Goal: Information Seeking & Learning: Learn about a topic

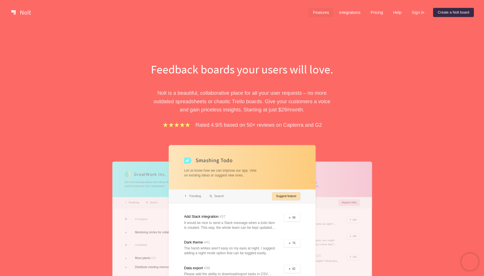
click at [319, 14] on link "Features" at bounding box center [320, 12] width 25 height 9
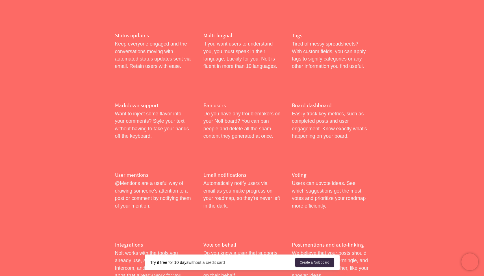
scroll to position [673, 0]
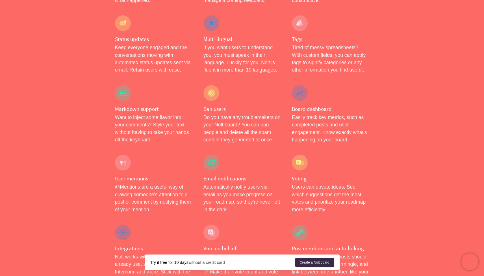
click at [298, 85] on div at bounding box center [300, 93] width 16 height 16
click at [302, 114] on p "Easily track key metrics, such as completed posts and user engagement. Know exa…" at bounding box center [330, 129] width 77 height 30
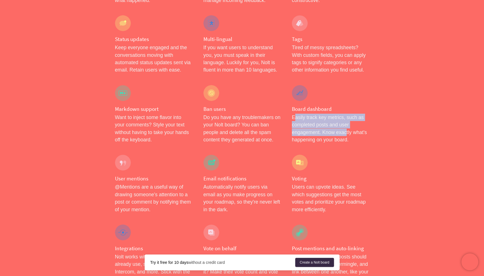
drag, startPoint x: 293, startPoint y: 104, endPoint x: 346, endPoint y: 119, distance: 55.0
click at [346, 119] on p "Easily track key metrics, such as completed posts and user engagement. Know exa…" at bounding box center [330, 129] width 77 height 30
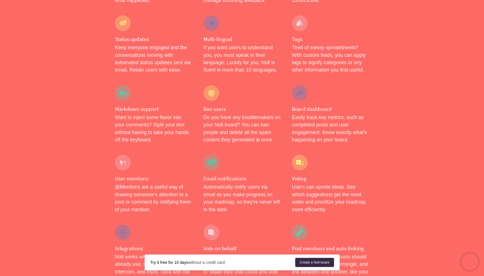
click at [348, 125] on p "Easily track key metrics, such as completed posts and user engagement. Know exa…" at bounding box center [330, 129] width 77 height 30
click at [311, 117] on p "Easily track key metrics, such as completed posts and user engagement. Know exa…" at bounding box center [330, 129] width 77 height 30
click at [307, 98] on div "Board dashboard Easily track key metrics, such as completed posts and user enga…" at bounding box center [330, 114] width 88 height 70
click at [303, 105] on h4 "Board dashboard" at bounding box center [330, 108] width 77 height 7
click at [302, 85] on div at bounding box center [300, 93] width 16 height 16
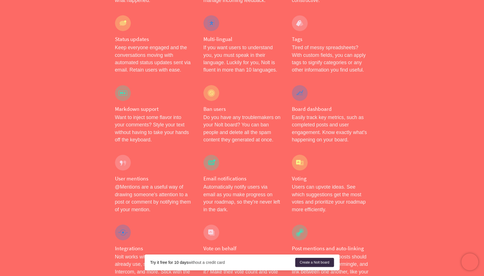
click at [302, 85] on div at bounding box center [300, 93] width 16 height 16
drag, startPoint x: 291, startPoint y: 95, endPoint x: 354, endPoint y: 95, distance: 63.8
click at [354, 95] on div "Board dashboard Easily track key metrics, such as completed posts and user enga…" at bounding box center [330, 114] width 88 height 70
copy h4 "Board dashboard"
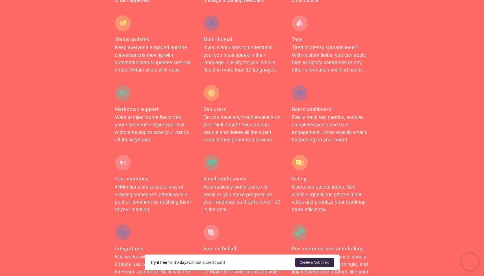
click at [308, 114] on p "Easily track key metrics, such as completed posts and user engagement. Know exa…" at bounding box center [330, 129] width 77 height 30
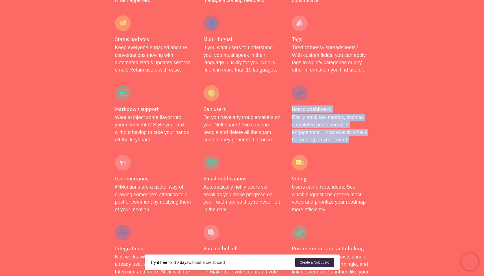
drag, startPoint x: 292, startPoint y: 94, endPoint x: 352, endPoint y: 124, distance: 67.6
click at [352, 124] on div "Board dashboard Easily track key metrics, such as completed posts and user enga…" at bounding box center [330, 114] width 88 height 70
copy div "Board dashboard Easily track key metrics, such as completed posts and user enga…"
click at [364, 114] on p "Easily track key metrics, such as completed posts and user engagement. Know exa…" at bounding box center [330, 129] width 77 height 30
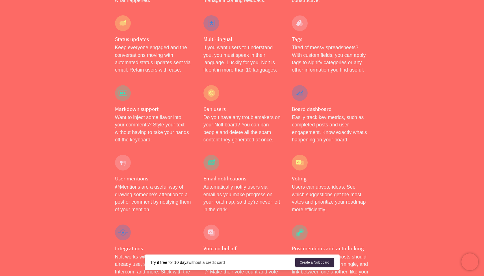
click at [304, 85] on div at bounding box center [300, 93] width 16 height 16
click at [283, 82] on div "Ban users Do you have any troublemakers on your [PERSON_NAME] board? You can ba…" at bounding box center [242, 114] width 88 height 70
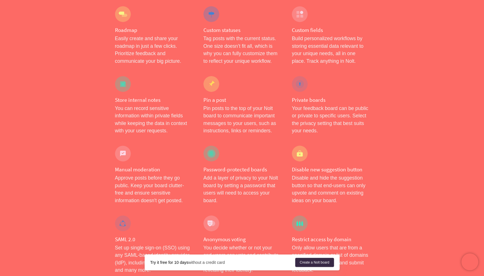
scroll to position [0, 0]
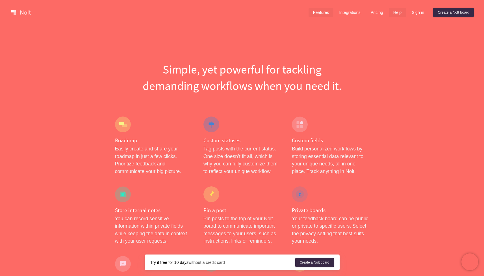
click at [395, 12] on link "Help" at bounding box center [398, 12] width 18 height 9
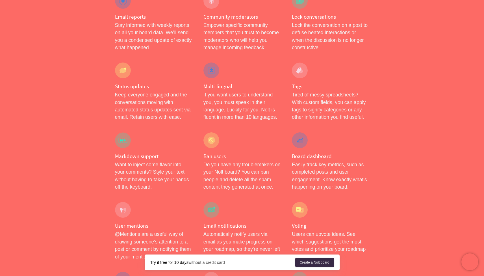
scroll to position [653, 0]
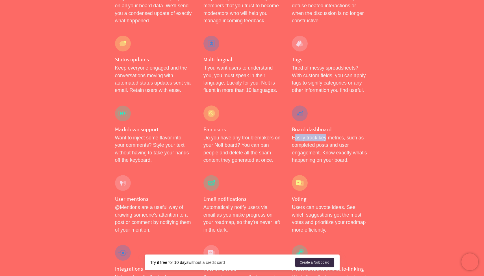
drag, startPoint x: 294, startPoint y: 122, endPoint x: 326, endPoint y: 126, distance: 31.7
click at [326, 134] on p "Easily track key metrics, such as completed posts and user engagement. Know exa…" at bounding box center [330, 149] width 77 height 30
drag, startPoint x: 297, startPoint y: 131, endPoint x: 341, endPoint y: 131, distance: 43.5
click at [341, 134] on p "Easily track key metrics, such as completed posts and user engagement. Know exa…" at bounding box center [330, 149] width 77 height 30
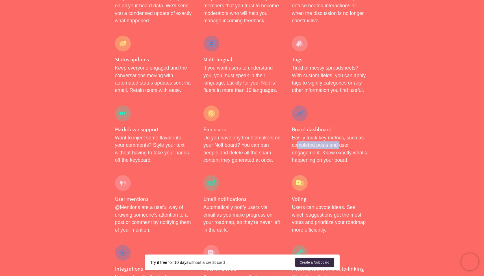
click at [341, 134] on p "Easily track key metrics, such as completed posts and user engagement. Know exa…" at bounding box center [330, 149] width 77 height 30
drag, startPoint x: 291, startPoint y: 139, endPoint x: 318, endPoint y: 139, distance: 27.4
click at [318, 139] on div "Board dashboard Easily track key metrics, such as completed posts and user enga…" at bounding box center [330, 135] width 88 height 70
click at [318, 139] on p "Easily track key metrics, such as completed posts and user engagement. Know exa…" at bounding box center [330, 149] width 77 height 30
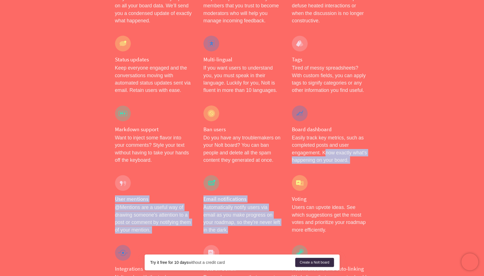
drag, startPoint x: 326, startPoint y: 138, endPoint x: 335, endPoint y: 155, distance: 19.2
click at [335, 169] on div "Voting Users can upvote ideas. See which suggestions get the most votes and pri…" at bounding box center [330, 204] width 88 height 70
